Goal: Task Accomplishment & Management: Use online tool/utility

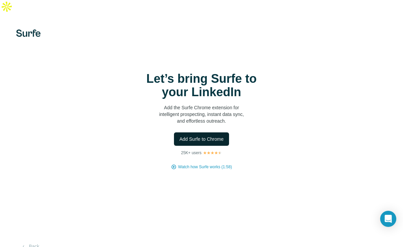
click at [206, 136] on span "Add Surfe to Chrome" at bounding box center [201, 139] width 44 height 7
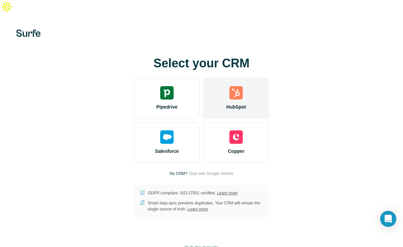
click at [232, 86] on img at bounding box center [235, 92] width 13 height 13
click at [242, 86] on img at bounding box center [235, 92] width 13 height 13
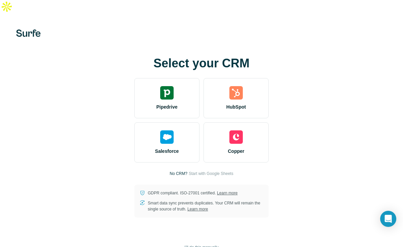
click at [354, 30] on div at bounding box center [201, 33] width 403 height 7
